Goal: Task Accomplishment & Management: Check status

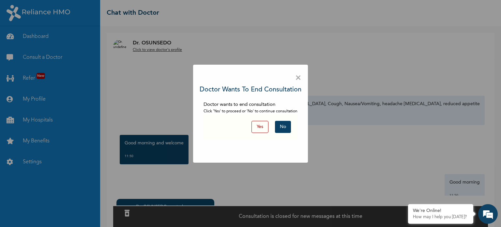
scroll to position [1036, 0]
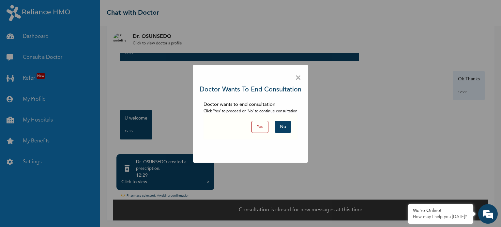
click at [260, 130] on button "Yes" at bounding box center [259, 127] width 17 height 12
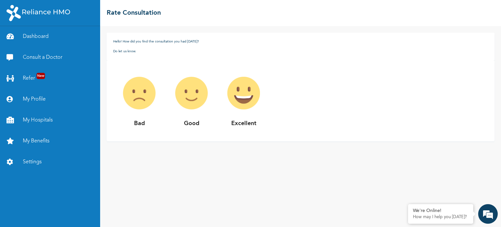
click at [199, 99] on img at bounding box center [191, 93] width 52 height 52
click at [193, 102] on img at bounding box center [191, 93] width 52 height 52
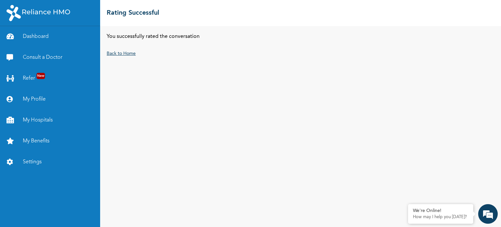
click at [122, 55] on link "Back to Home" at bounding box center [121, 53] width 29 height 5
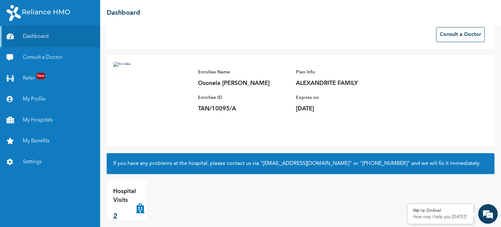
scroll to position [18, 0]
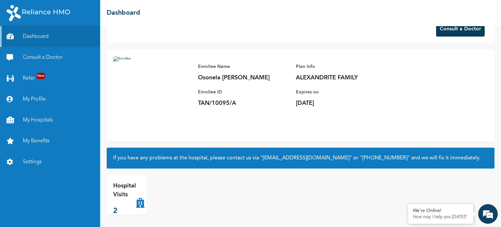
click at [449, 29] on button "Consult a Doctor" at bounding box center [460, 29] width 49 height 15
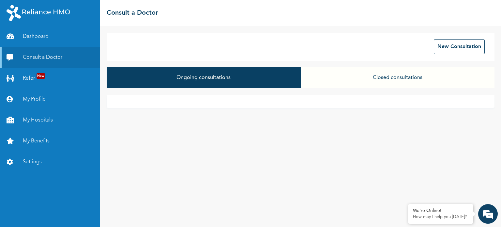
click at [307, 88] on button "Closed consultations" at bounding box center [398, 77] width 194 height 21
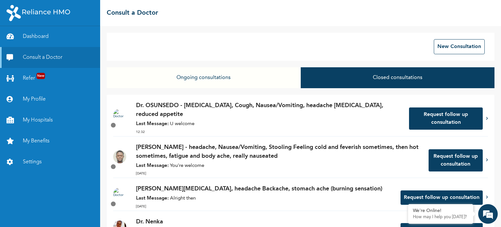
click at [314, 121] on p "Last Message: U welcome" at bounding box center [269, 123] width 266 height 7
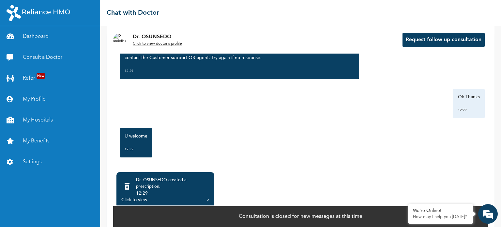
scroll to position [46, 0]
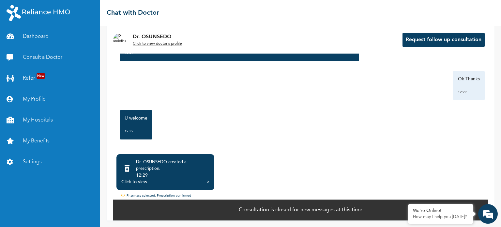
click at [138, 180] on div "Click to view" at bounding box center [134, 181] width 26 height 7
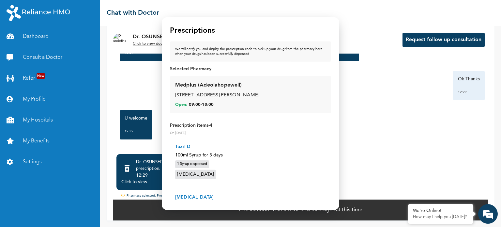
scroll to position [160, 0]
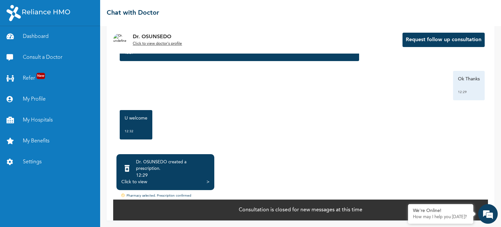
click at [207, 183] on div ">" at bounding box center [207, 181] width 3 height 7
click at [143, 184] on div "Click to view" at bounding box center [134, 181] width 26 height 7
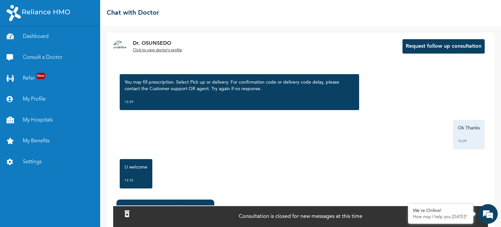
scroll to position [1036, 0]
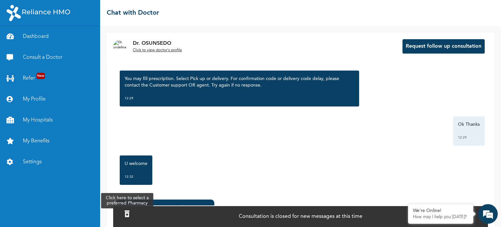
click at [129, 214] on icon at bounding box center [127, 213] width 5 height 7
click at [130, 201] on div "Dr. OSUNSEDO created a prescription . 12:29 Click to view >" at bounding box center [165, 217] width 98 height 36
click at [129, 214] on icon at bounding box center [127, 213] width 5 height 7
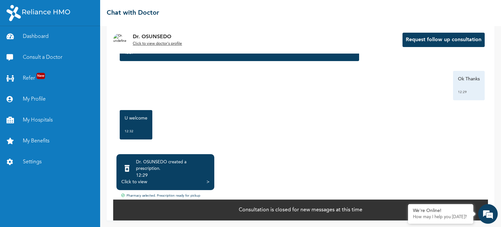
scroll to position [0, 0]
click at [140, 181] on div "Click to view" at bounding box center [134, 181] width 26 height 7
